Goal: Task Accomplishment & Management: Manage account settings

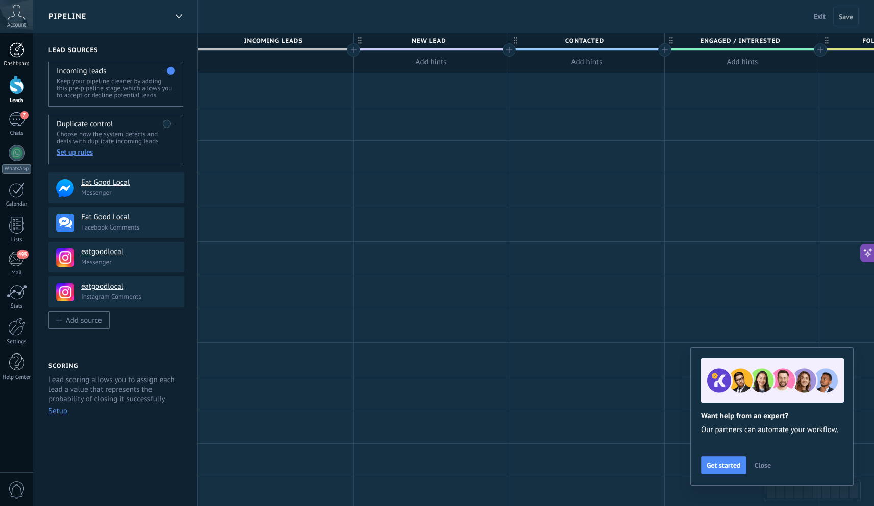
click at [12, 61] on div "Dashboard" at bounding box center [17, 64] width 30 height 7
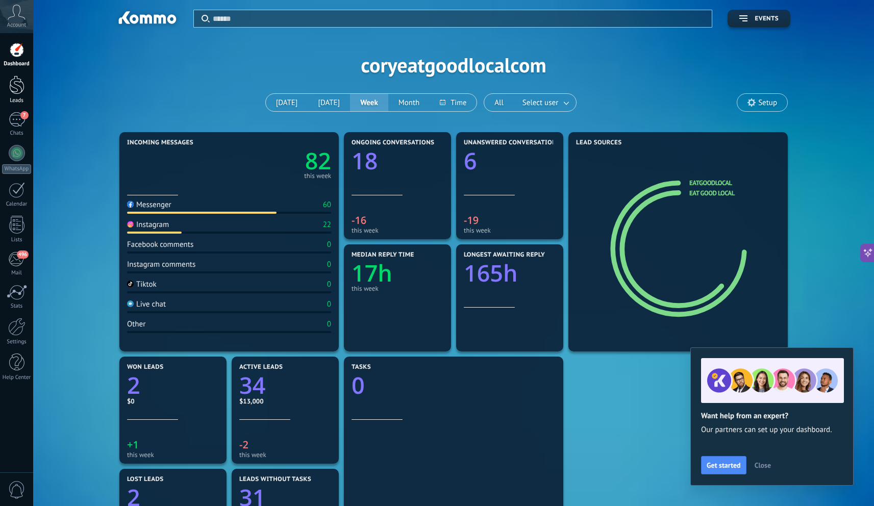
click at [18, 89] on div at bounding box center [16, 84] width 15 height 19
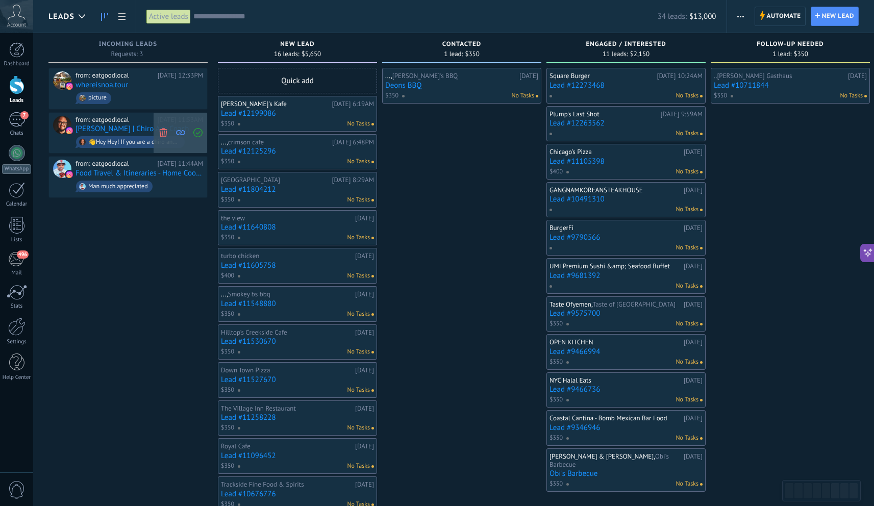
click at [165, 133] on icon at bounding box center [163, 132] width 9 height 9
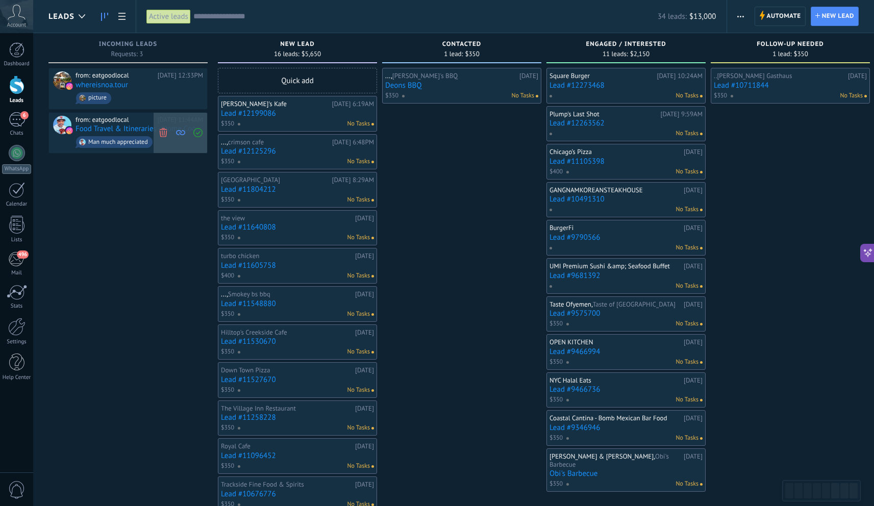
click at [162, 132] on use at bounding box center [163, 132] width 8 height 9
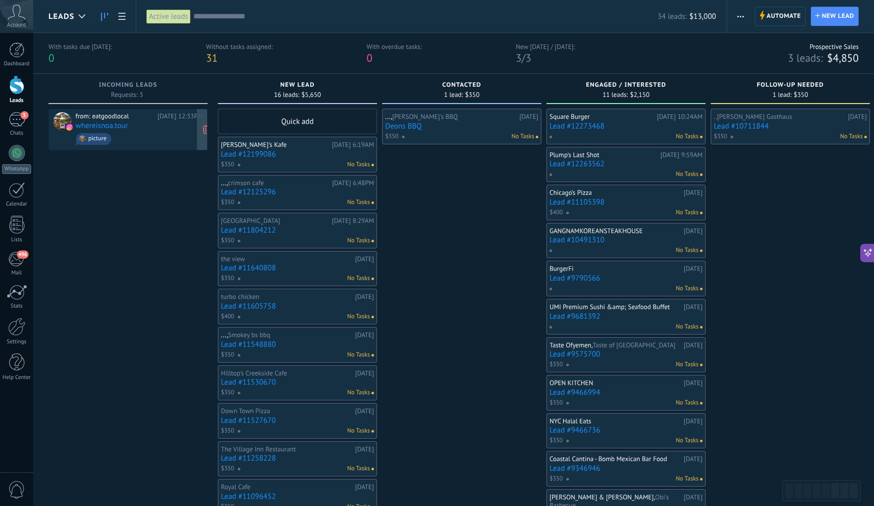
click at [147, 132] on span "picture" at bounding box center [138, 139] width 127 height 16
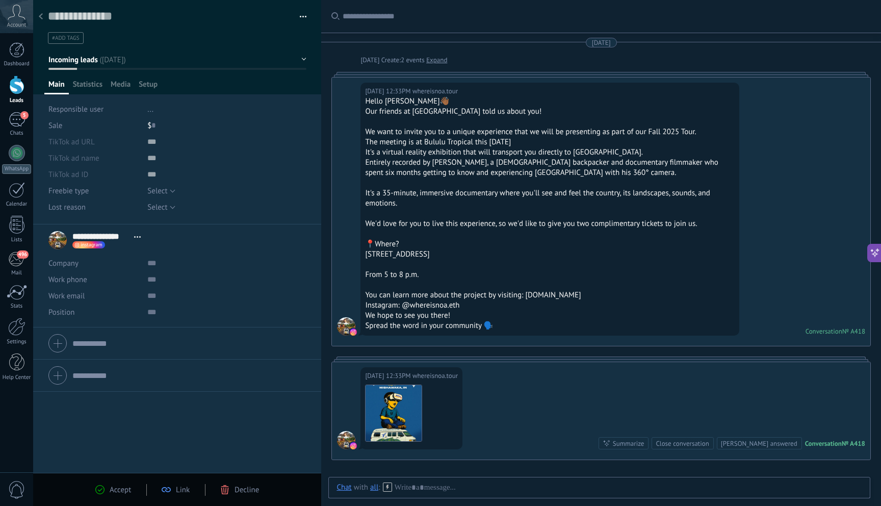
drag, startPoint x: 525, startPoint y: 296, endPoint x: 583, endPoint y: 298, distance: 58.7
click at [584, 298] on div "You can learn more about the project by visiting: [DOMAIN_NAME]" at bounding box center [550, 295] width 370 height 10
copy div "[DOMAIN_NAME]"
